Goal: Check status: Check status

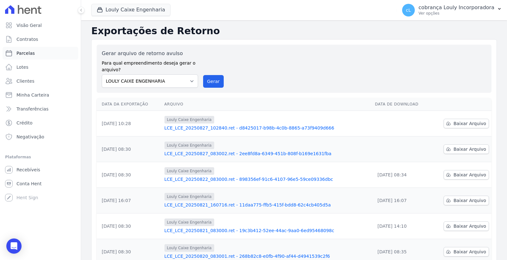
click at [30, 55] on span "Parcelas" at bounding box center [25, 53] width 18 height 6
select select
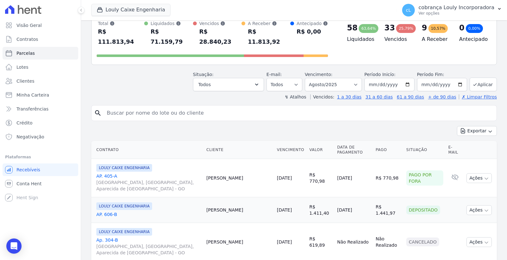
scroll to position [35, 0]
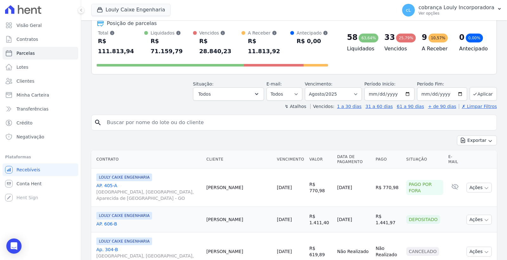
click at [172, 116] on input "search" at bounding box center [298, 122] width 391 height 13
paste input "THAMIRES [PERSON_NAME]"
type input "THAMIRES [PERSON_NAME]"
select select
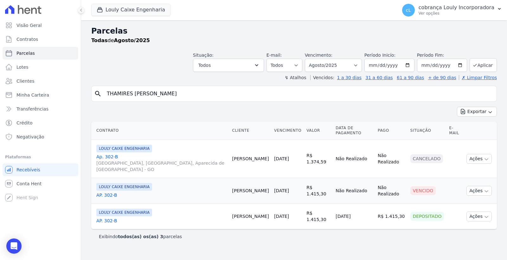
click at [108, 192] on link "AP. 302-B" at bounding box center [161, 195] width 131 height 6
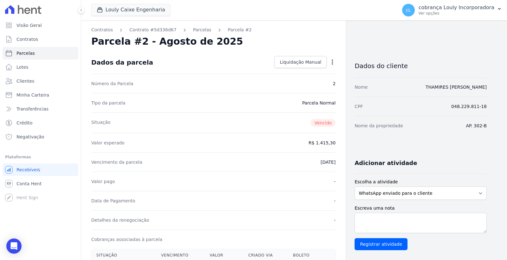
click at [329, 62] on icon "button" at bounding box center [332, 62] width 6 height 6
select select
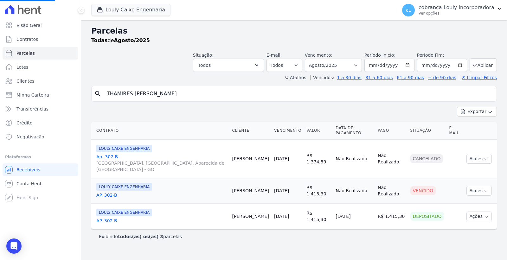
select select
click at [108, 218] on link "AP. 302-B" at bounding box center [161, 221] width 131 height 6
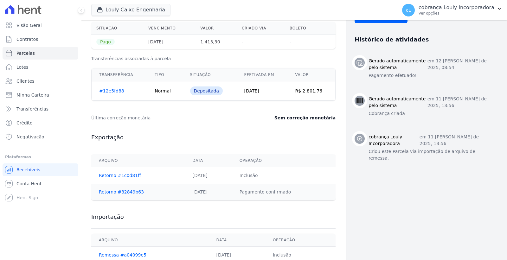
scroll to position [249, 0]
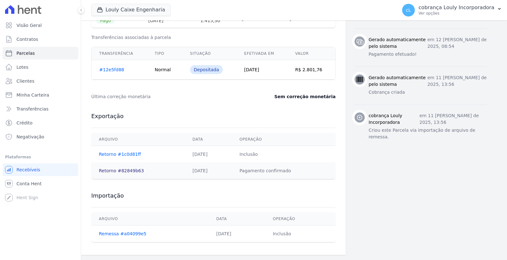
click at [119, 171] on link "Retorno #82849b63" at bounding box center [121, 170] width 45 height 5
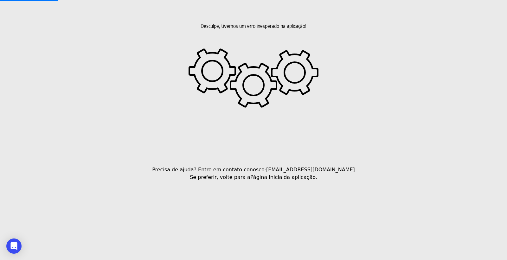
select select
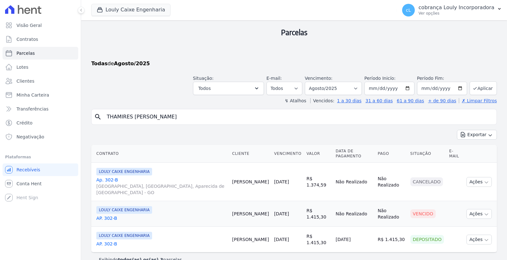
scroll to position [33, 0]
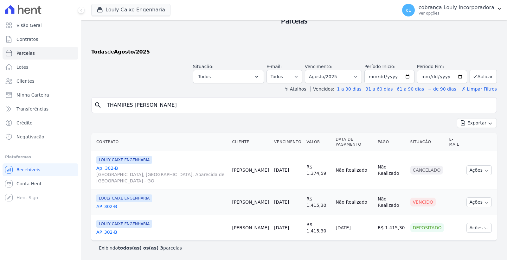
click at [105, 208] on link "AP. 302-B" at bounding box center [161, 206] width 131 height 6
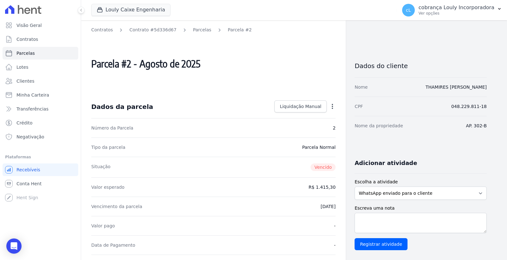
click at [332, 107] on icon "button" at bounding box center [332, 106] width 1 height 5
click at [334, 106] on icon "button" at bounding box center [332, 106] width 6 height 6
select select
